Goal: Information Seeking & Learning: Find specific fact

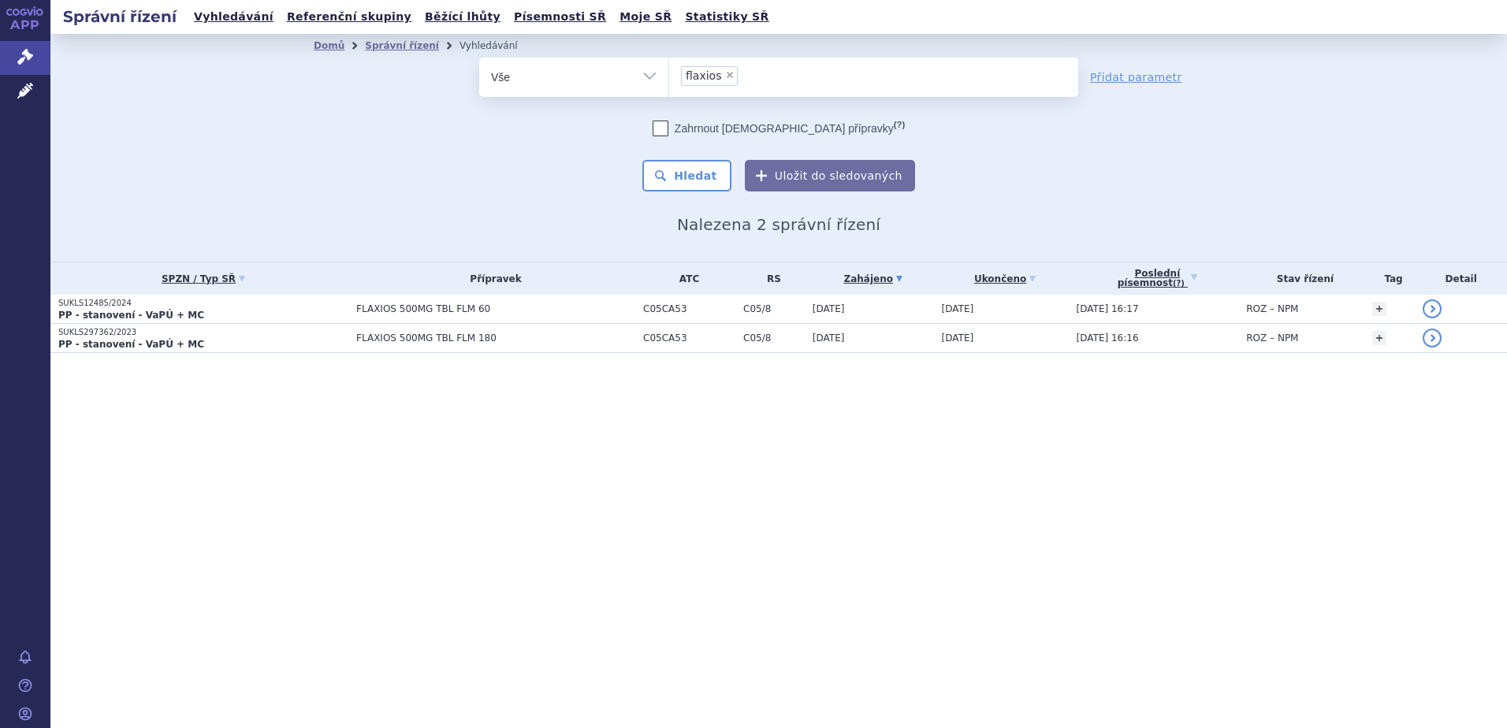
click at [725, 73] on span "×" at bounding box center [729, 74] width 9 height 9
click at [669, 73] on select "flaxios" at bounding box center [668, 76] width 1 height 39
select select
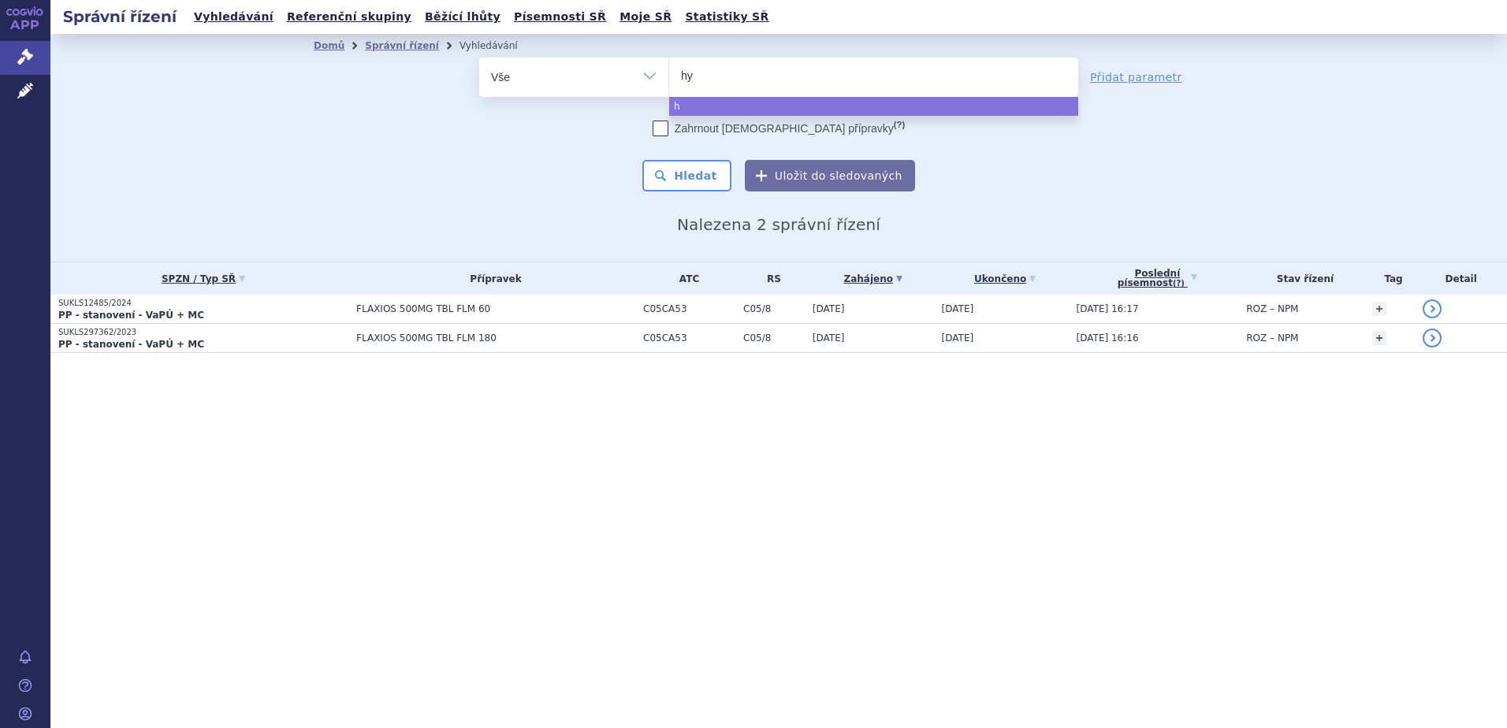
type input "hyr"
type input "hyri"
type input "hyrimo"
type input "[MEDICAL_DATA]"
select select "[MEDICAL_DATA]"
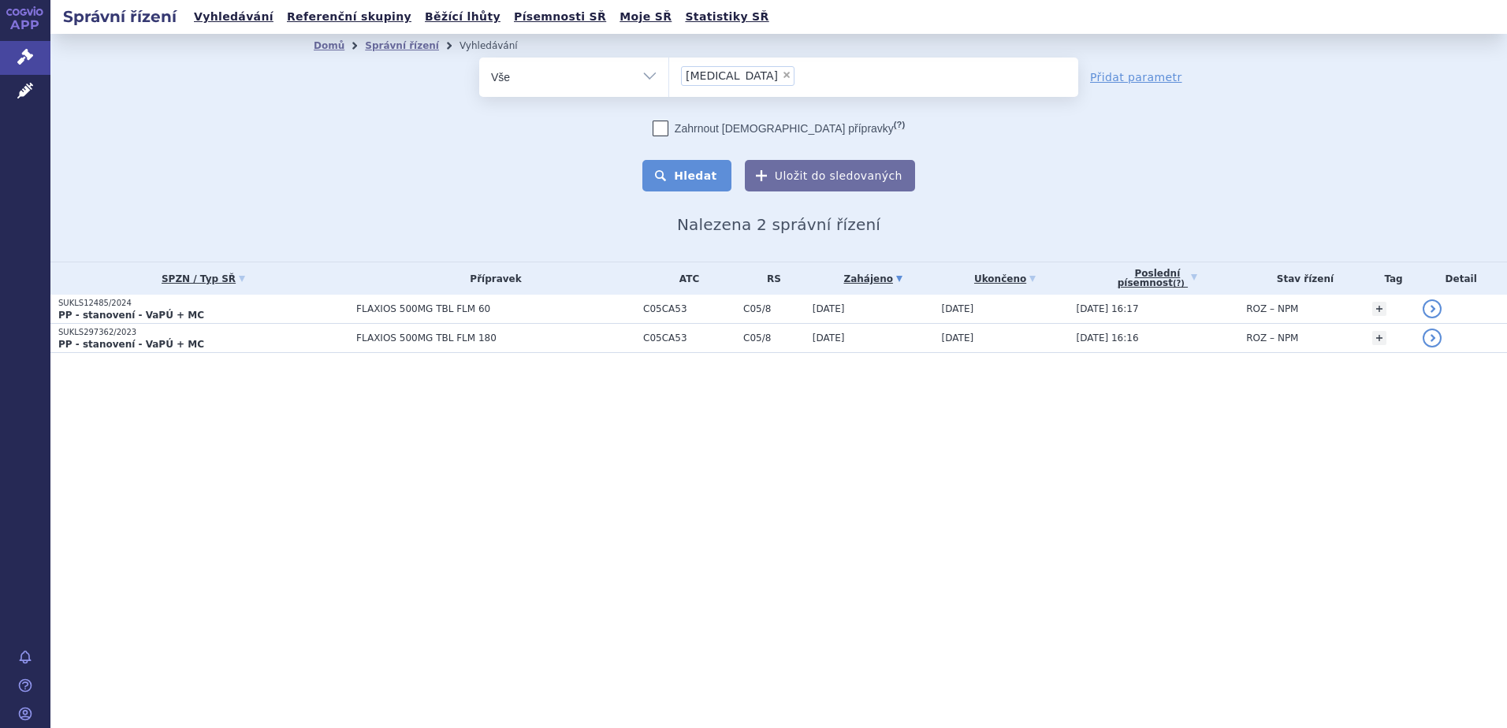
click at [684, 166] on button "Hledat" at bounding box center [686, 176] width 89 height 32
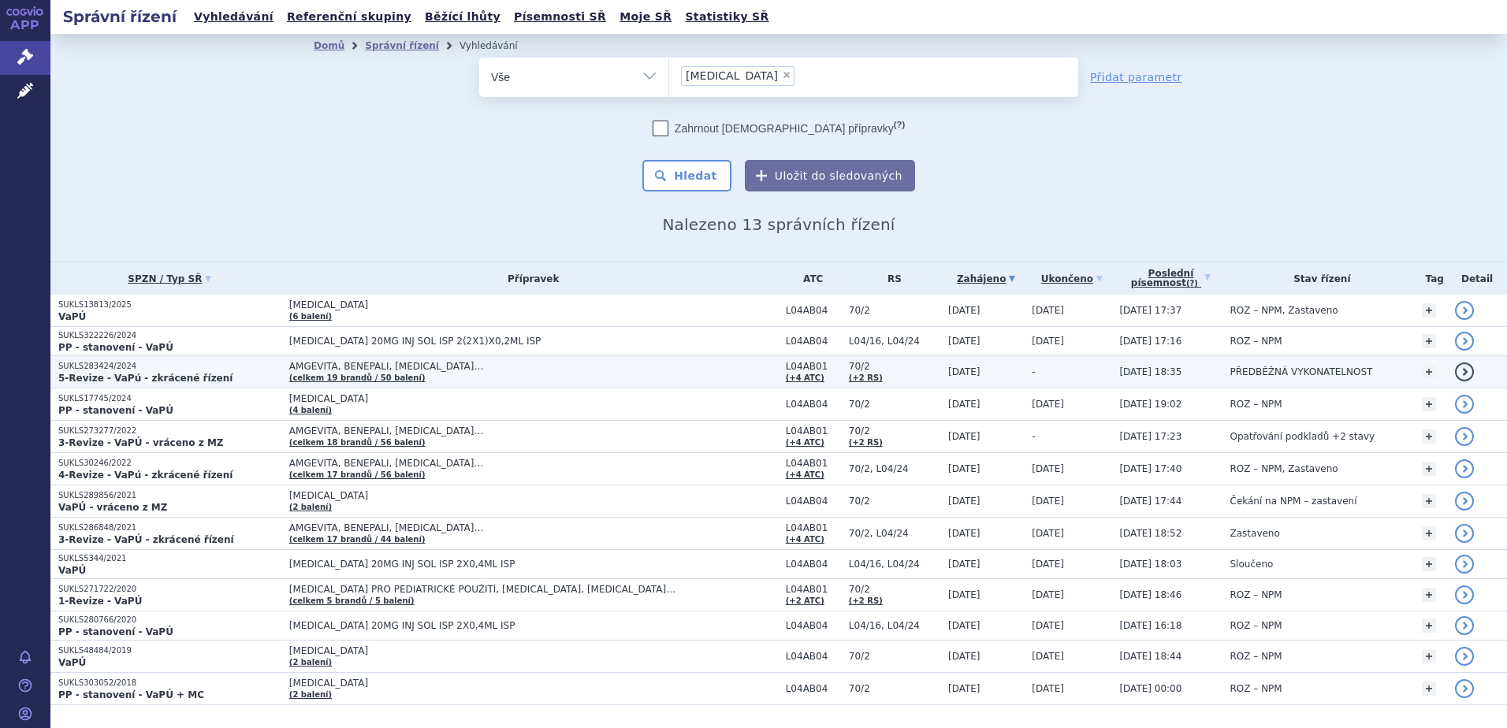
click at [396, 367] on span "AMGEVITA, BENEPALI, [MEDICAL_DATA]…" at bounding box center [486, 366] width 394 height 11
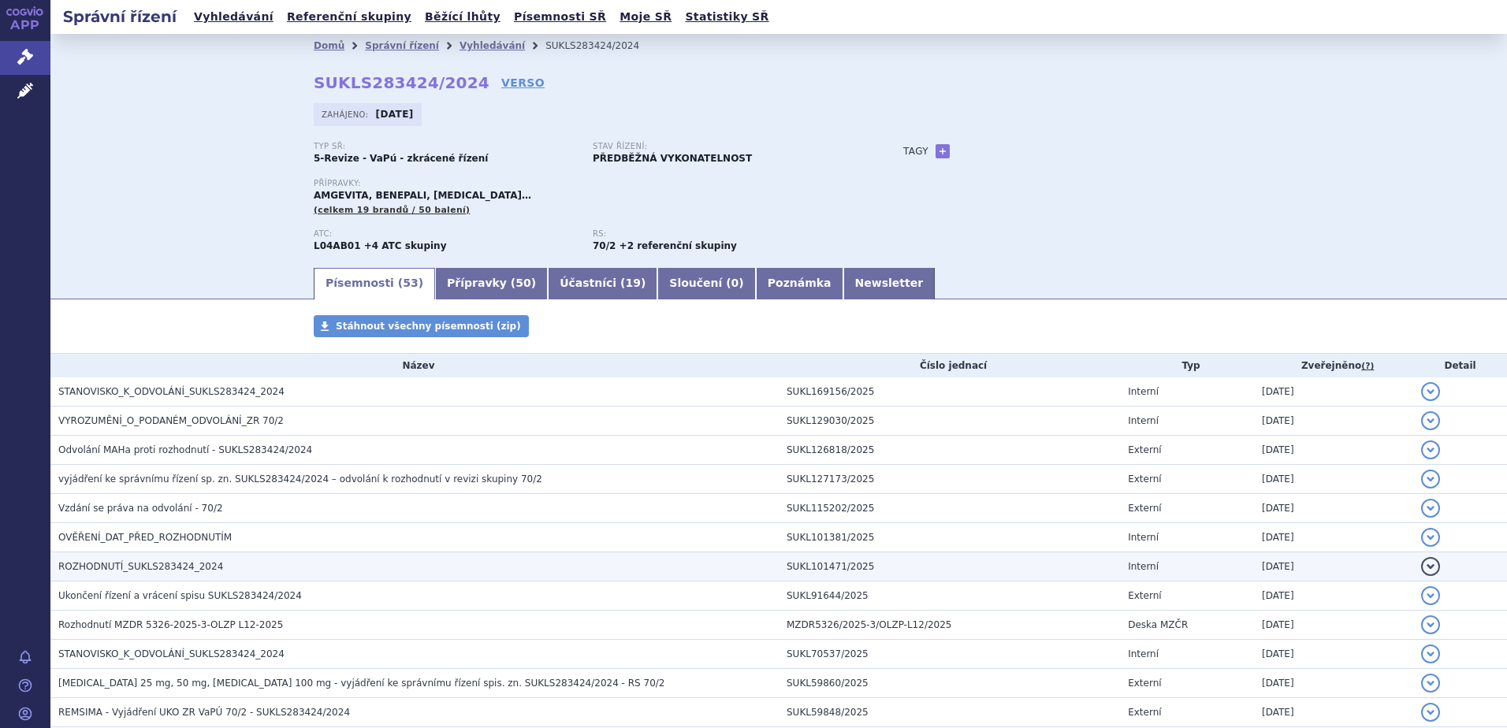
click at [160, 563] on span "ROZHODNUTÍ_SUKLS283424_2024" at bounding box center [140, 566] width 165 height 11
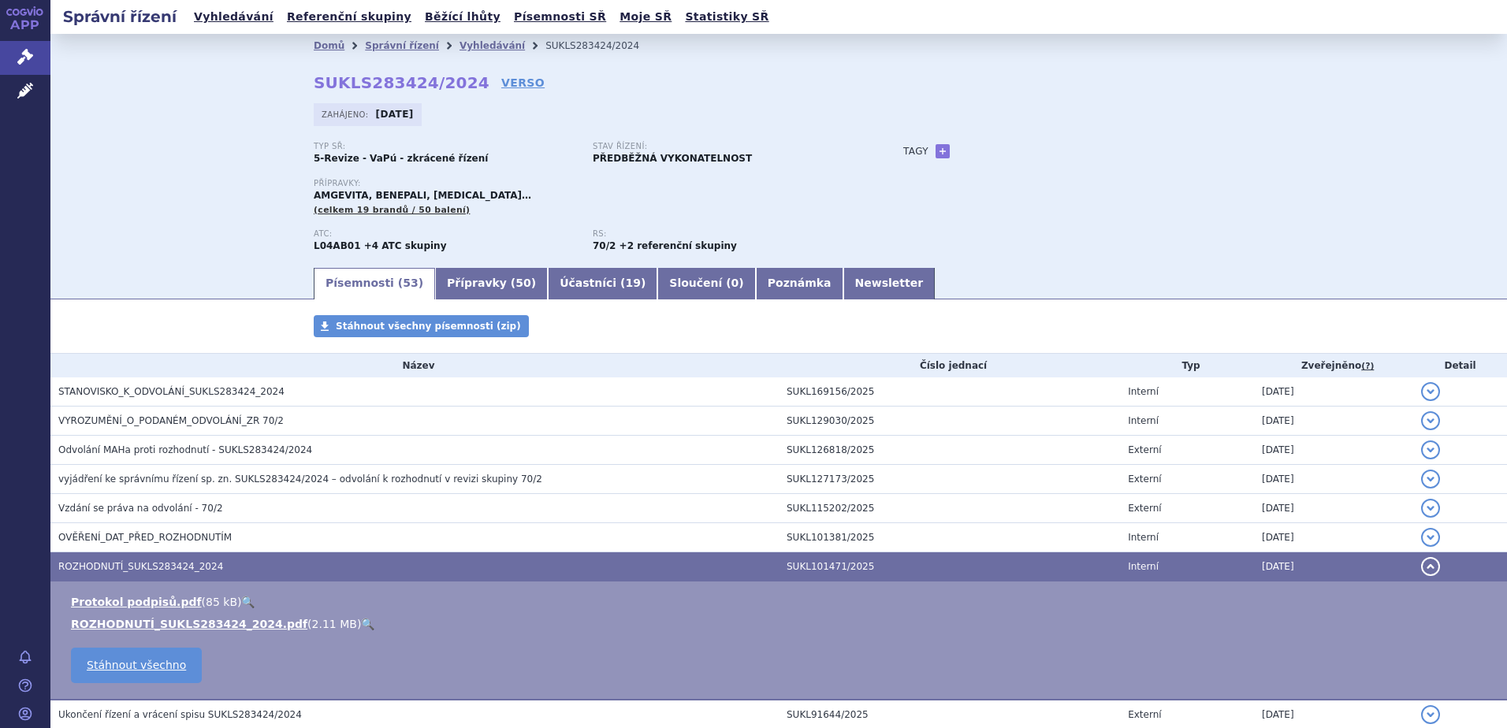
click at [361, 626] on link "🔍" at bounding box center [367, 624] width 13 height 13
